Goal: Book appointment/travel/reservation

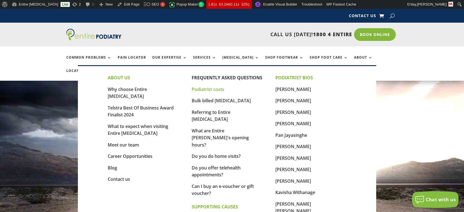
click at [205, 90] on link "Podiatrist costs" at bounding box center [208, 89] width 33 height 6
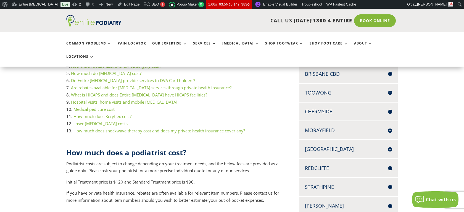
scroll to position [162, 0]
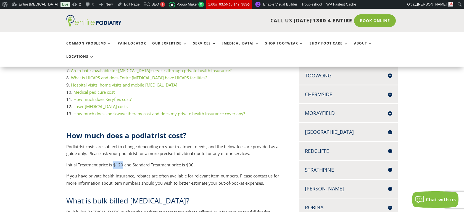
drag, startPoint x: 115, startPoint y: 153, endPoint x: 123, endPoint y: 153, distance: 8.6
click at [123, 161] on p "Initial Treatment price is $120 and Standard Treatment price is $90." at bounding box center [173, 166] width 215 height 11
click at [389, 19] on link "Book Online" at bounding box center [375, 20] width 44 height 13
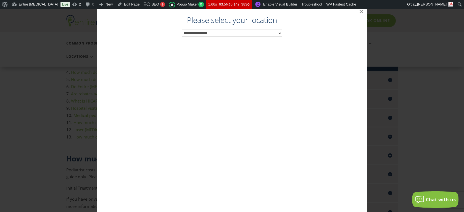
scroll to position [138, 0]
click at [278, 35] on select "**********" at bounding box center [232, 33] width 101 height 7
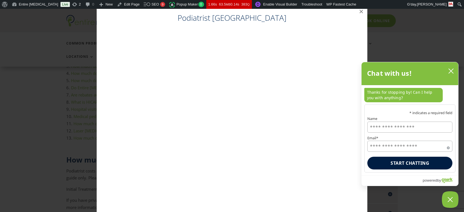
click at [451, 72] on icon "close chatbox" at bounding box center [451, 71] width 6 height 6
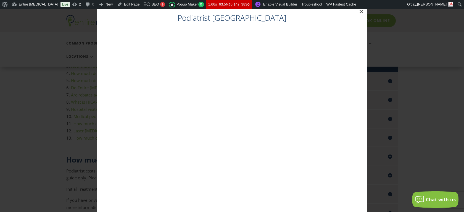
click at [362, 12] on button "×" at bounding box center [361, 12] width 12 height 12
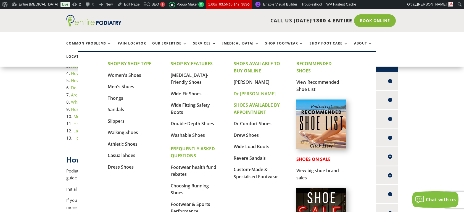
click at [250, 93] on link "Dr [PERSON_NAME]" at bounding box center [255, 94] width 42 height 6
